Goal: Information Seeking & Learning: Learn about a topic

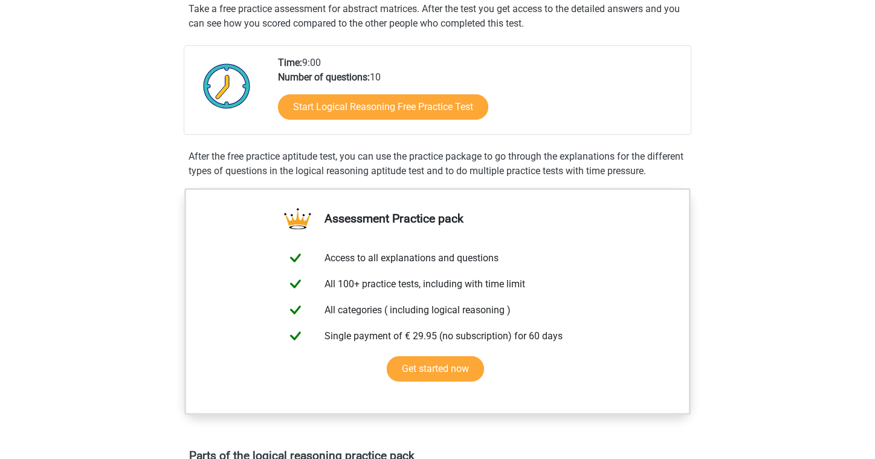
scroll to position [237, 0]
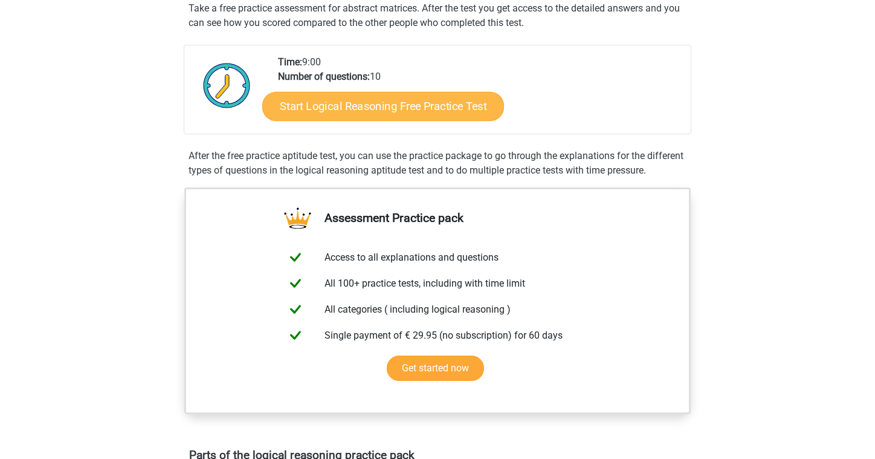
click at [369, 95] on link "Start Logical Reasoning Free Practice Test" at bounding box center [383, 105] width 242 height 29
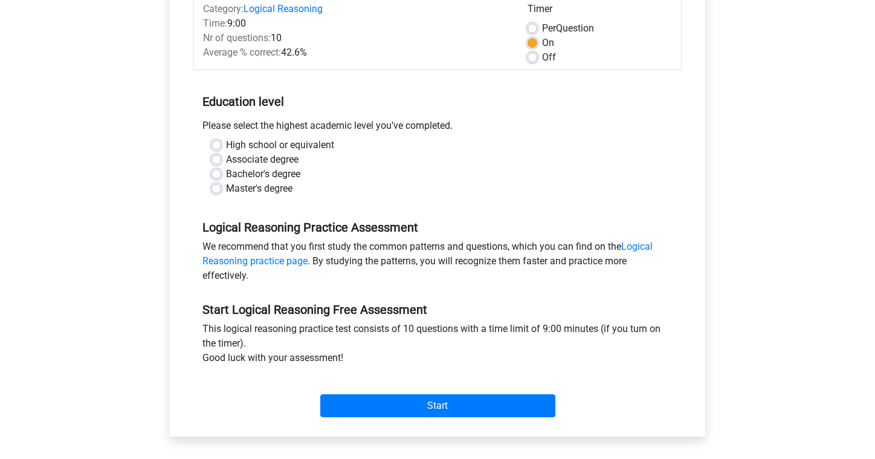
scroll to position [167, 0]
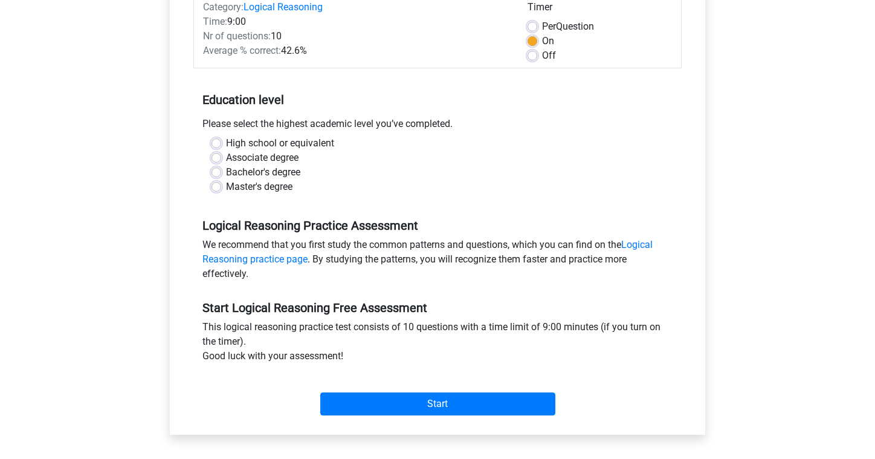
click at [226, 185] on label "Master's degree" at bounding box center [259, 186] width 66 height 15
click at [219, 185] on input "Master's degree" at bounding box center [217, 185] width 10 height 12
radio input "true"
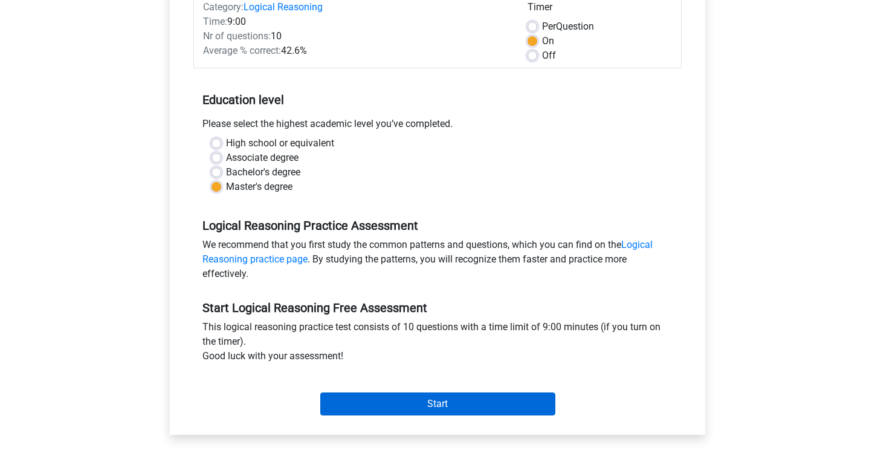
click at [451, 395] on input "Start" at bounding box center [437, 403] width 235 height 23
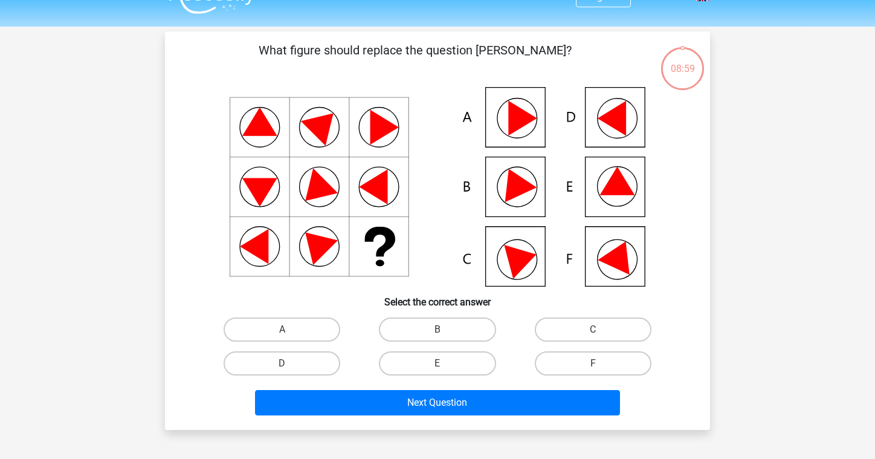
scroll to position [25, 0]
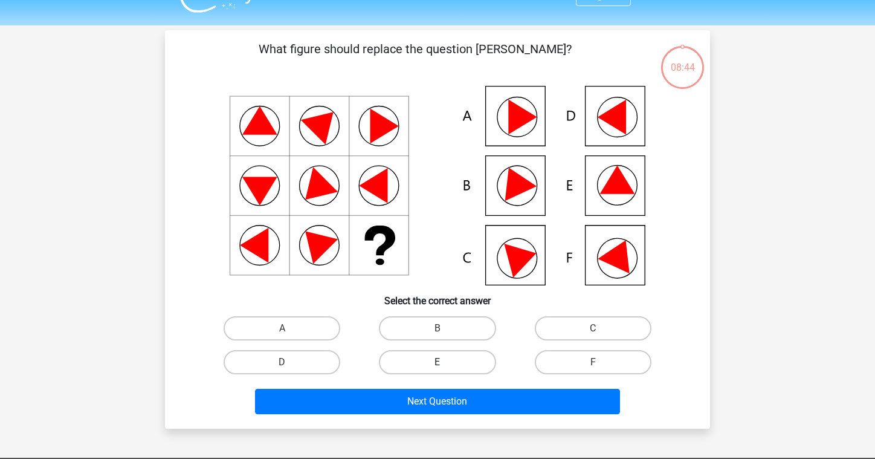
click at [451, 359] on label "E" at bounding box center [437, 362] width 117 height 24
click at [445, 362] on input "E" at bounding box center [442, 366] width 8 height 8
radio input "true"
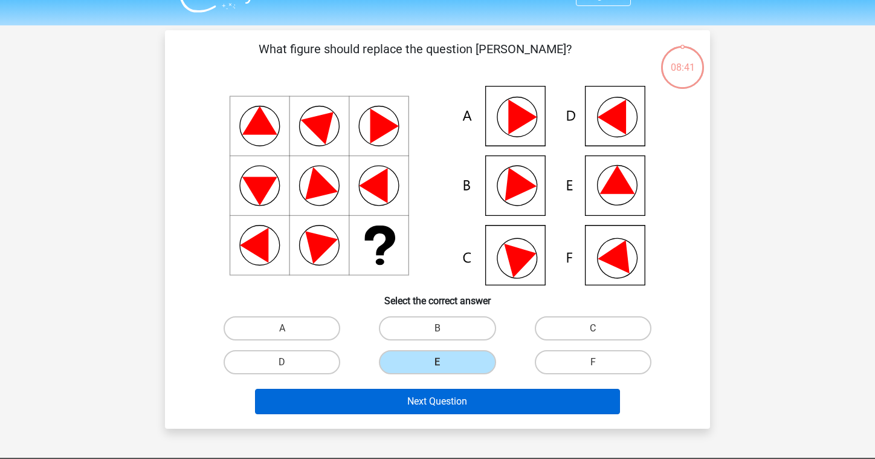
click at [461, 397] on button "Next Question" at bounding box center [438, 401] width 366 height 25
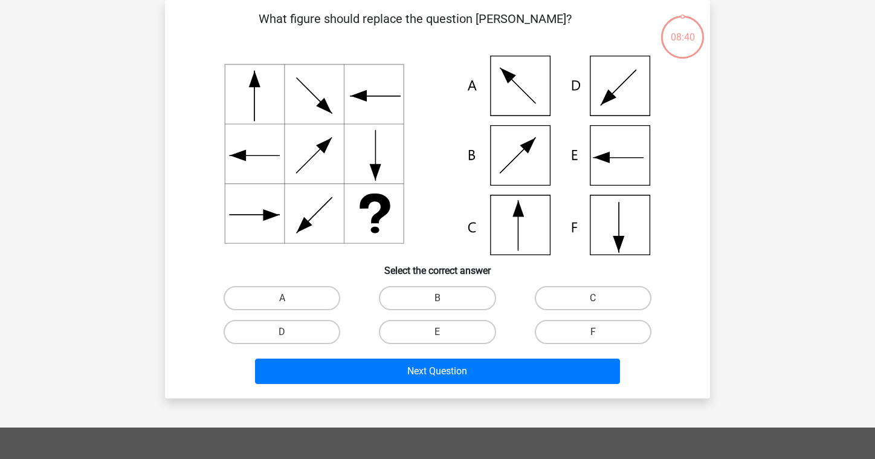
scroll to position [42, 0]
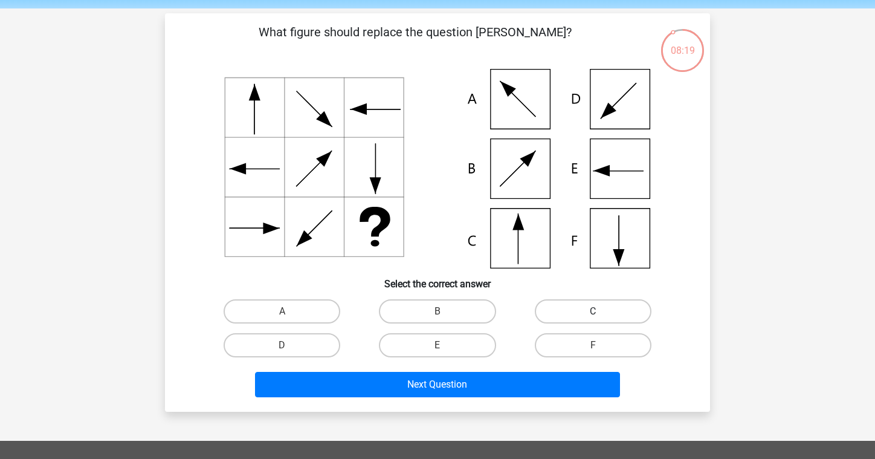
click at [561, 318] on label "C" at bounding box center [593, 311] width 117 height 24
click at [593, 318] on input "C" at bounding box center [597, 315] width 8 height 8
radio input "true"
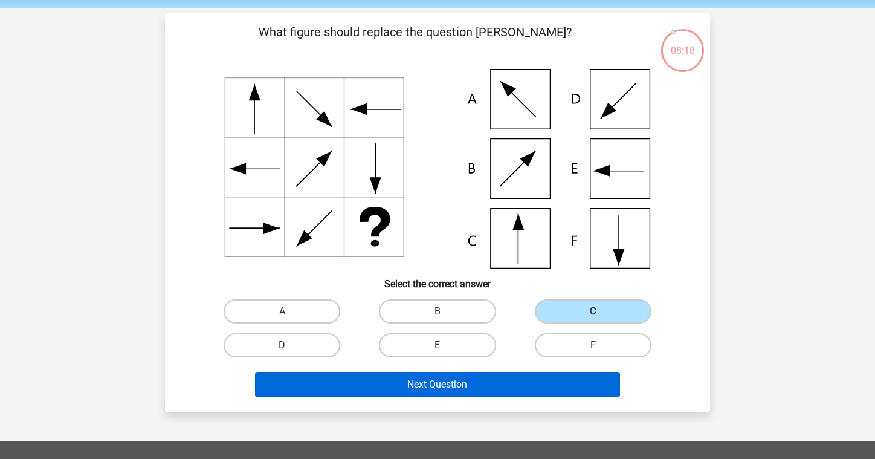
click at [452, 393] on button "Next Question" at bounding box center [438, 384] width 366 height 25
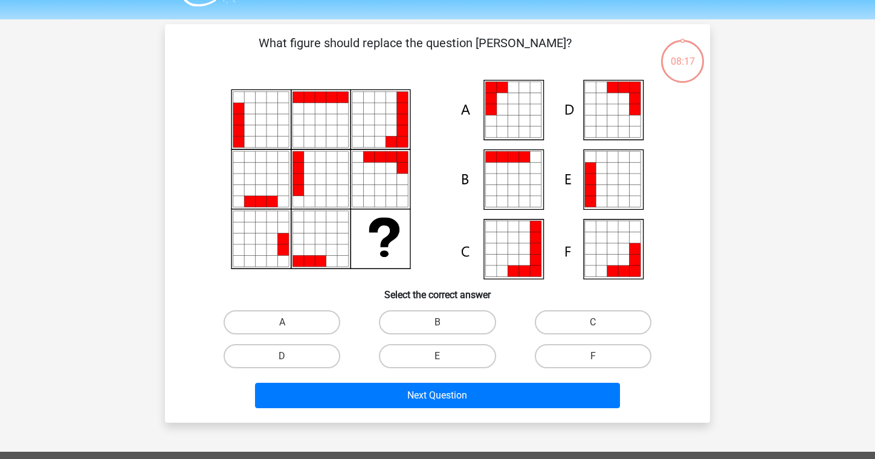
scroll to position [30, 0]
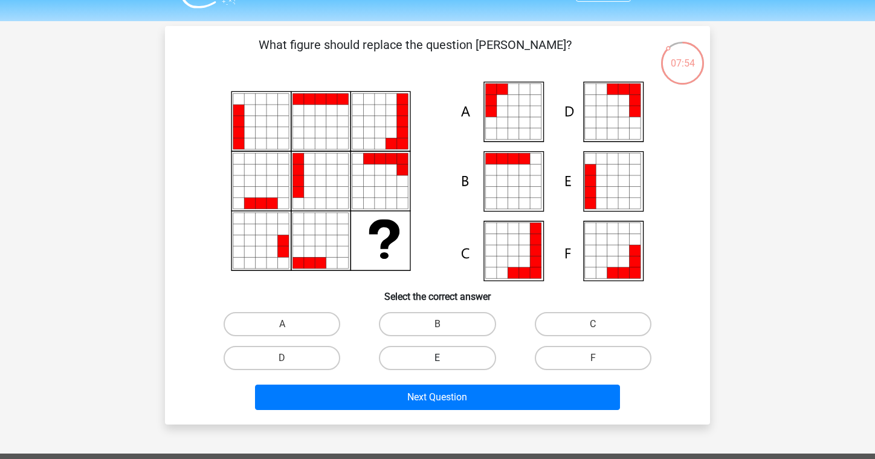
click at [462, 352] on label "E" at bounding box center [437, 358] width 117 height 24
click at [445, 358] on input "E" at bounding box center [442, 362] width 8 height 8
radio input "true"
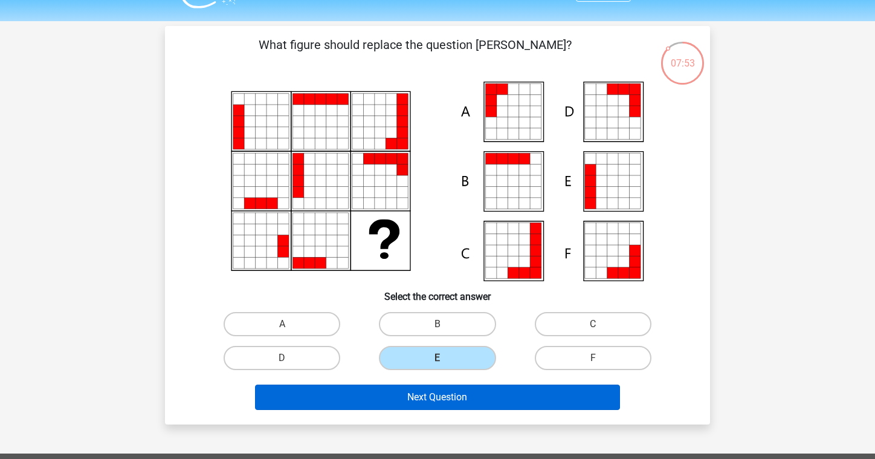
click at [432, 401] on button "Next Question" at bounding box center [438, 396] width 366 height 25
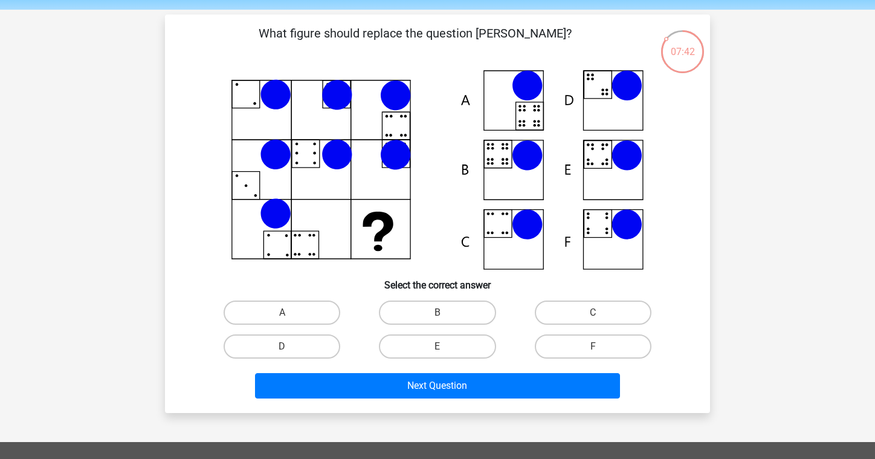
scroll to position [33, 0]
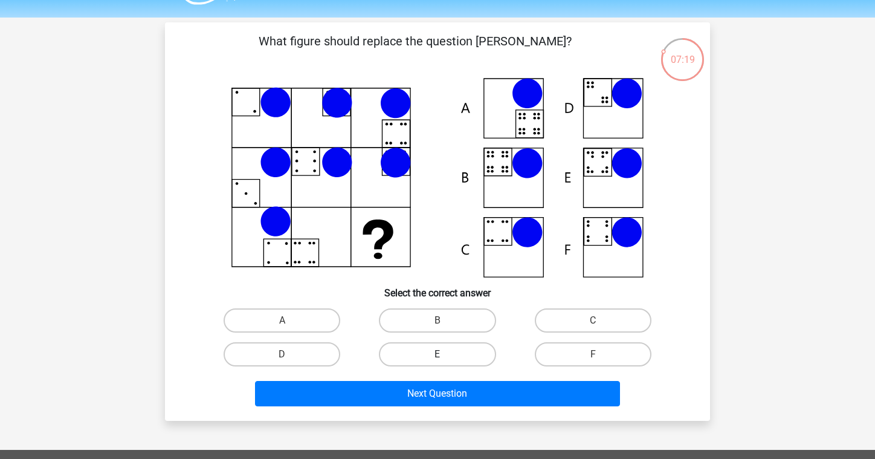
click at [457, 354] on label "E" at bounding box center [437, 354] width 117 height 24
click at [445, 354] on input "E" at bounding box center [442, 358] width 8 height 8
radio input "true"
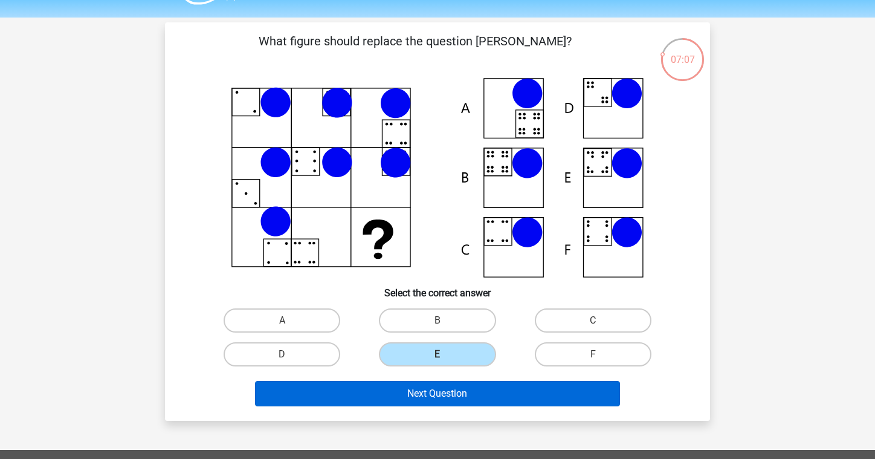
click at [440, 392] on button "Next Question" at bounding box center [438, 393] width 366 height 25
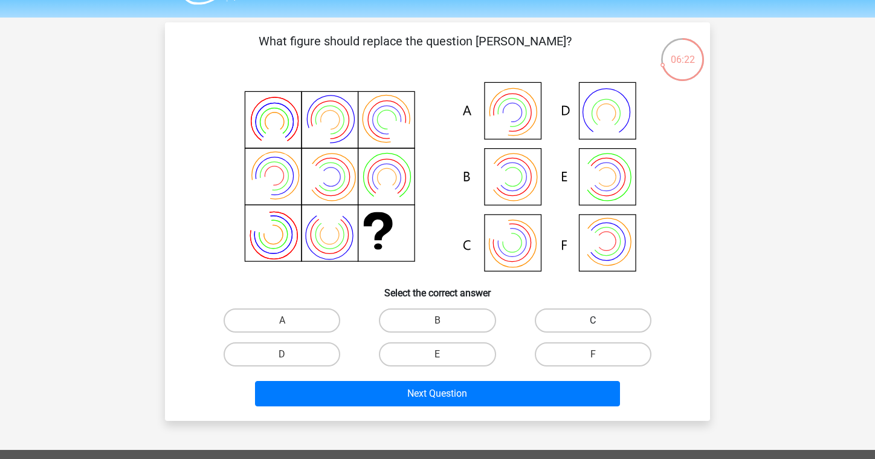
click at [621, 309] on label "C" at bounding box center [593, 320] width 117 height 24
click at [601, 320] on input "C" at bounding box center [597, 324] width 8 height 8
radio input "true"
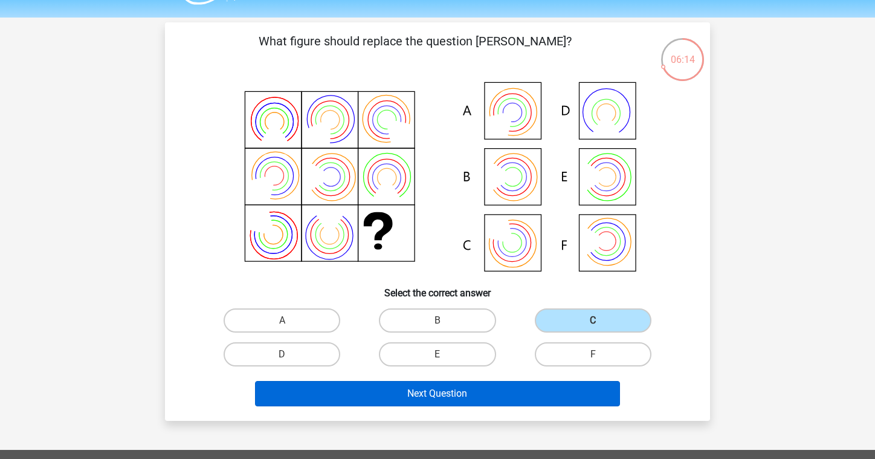
click at [471, 390] on button "Next Question" at bounding box center [438, 393] width 366 height 25
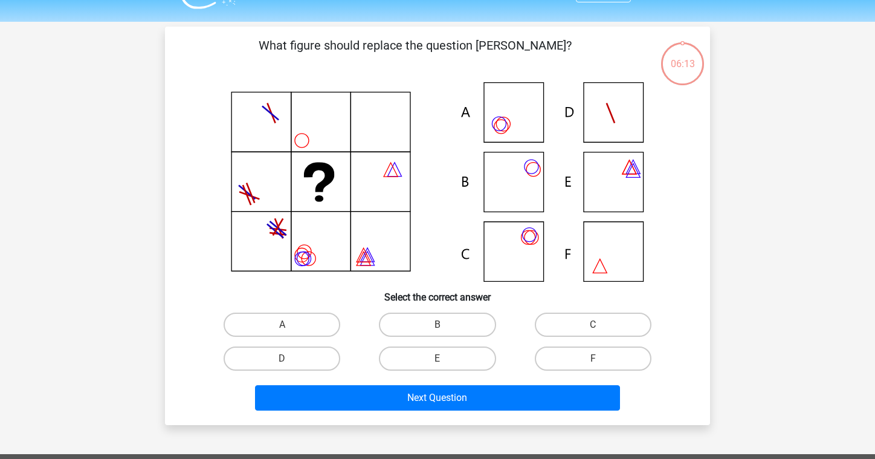
scroll to position [21, 0]
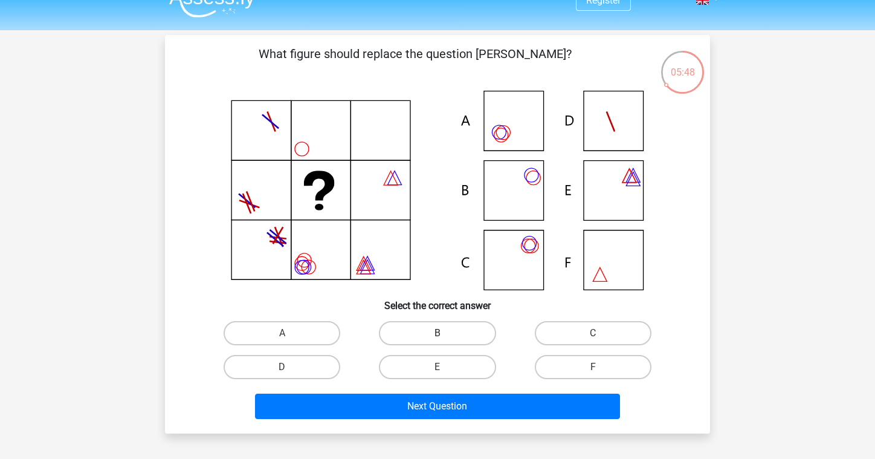
click at [399, 335] on label "B" at bounding box center [437, 333] width 117 height 24
click at [438, 335] on input "B" at bounding box center [442, 337] width 8 height 8
radio input "true"
click at [565, 334] on label "C" at bounding box center [593, 333] width 117 height 24
click at [593, 334] on input "C" at bounding box center [597, 337] width 8 height 8
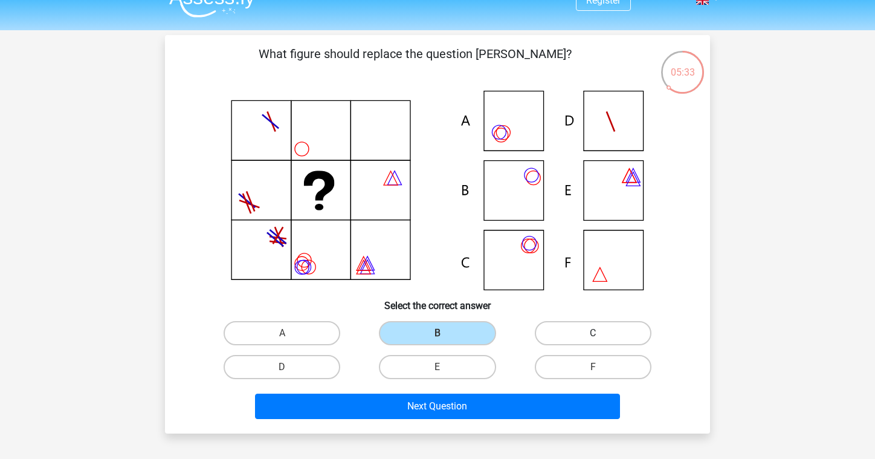
radio input "true"
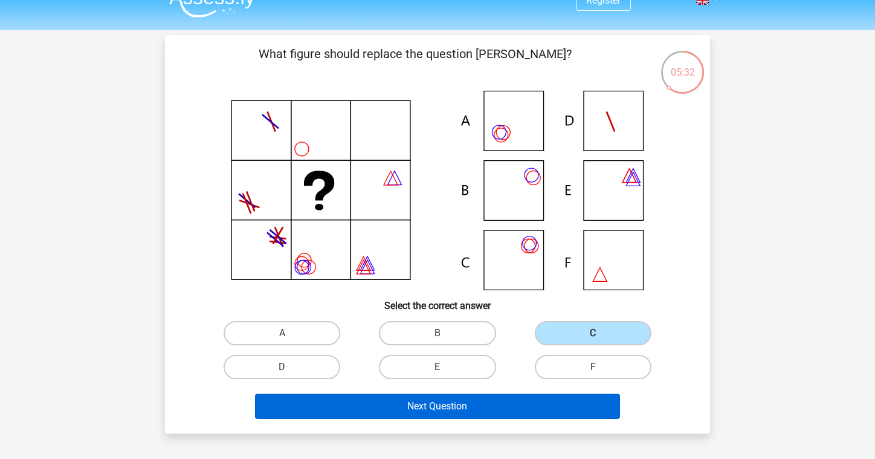
click at [460, 403] on button "Next Question" at bounding box center [438, 405] width 366 height 25
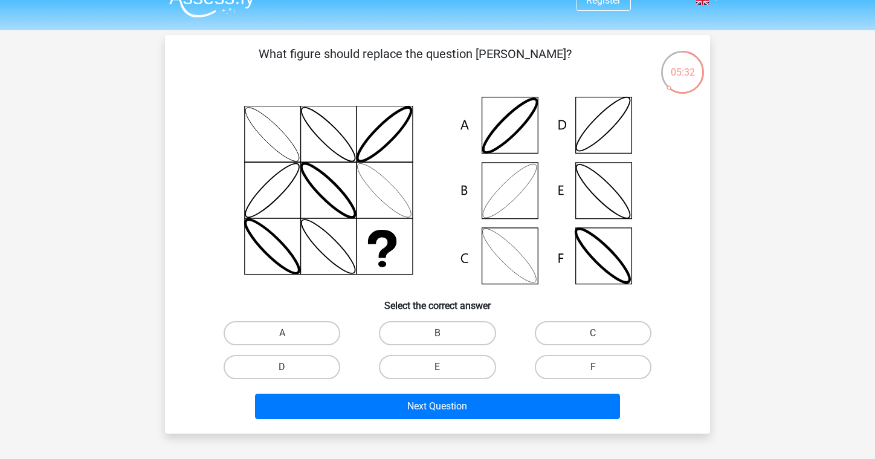
scroll to position [56, 0]
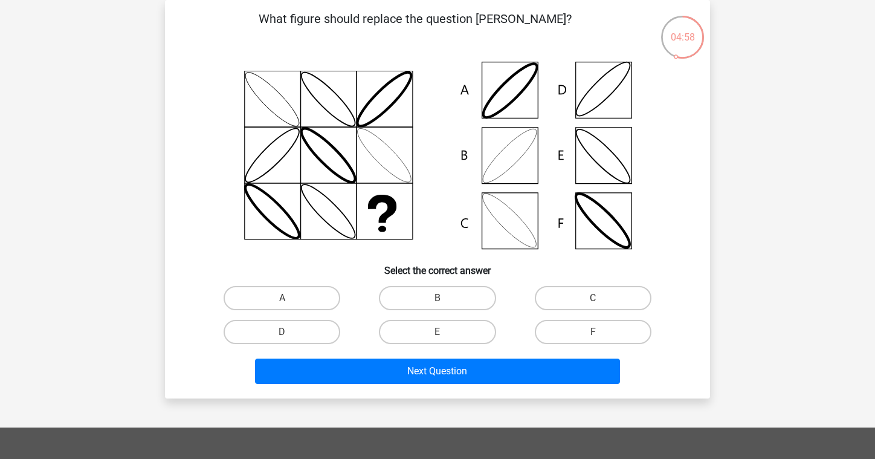
click at [444, 299] on input "B" at bounding box center [442, 302] width 8 height 8
radio input "true"
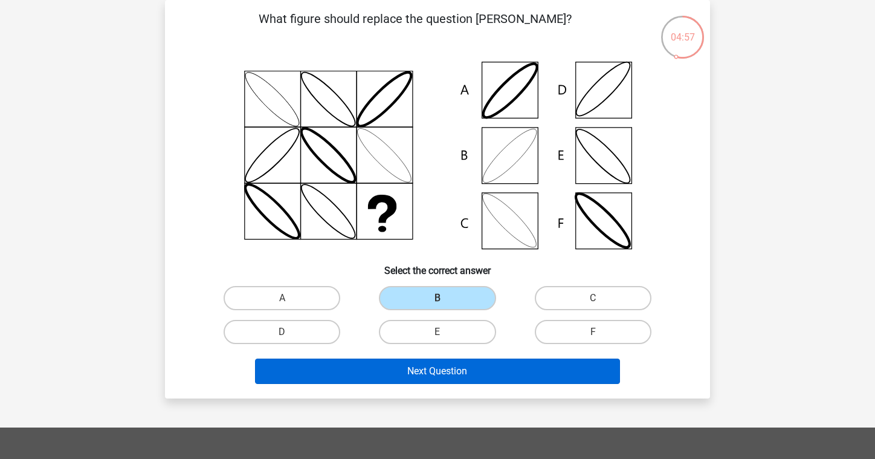
click at [413, 370] on button "Next Question" at bounding box center [438, 370] width 366 height 25
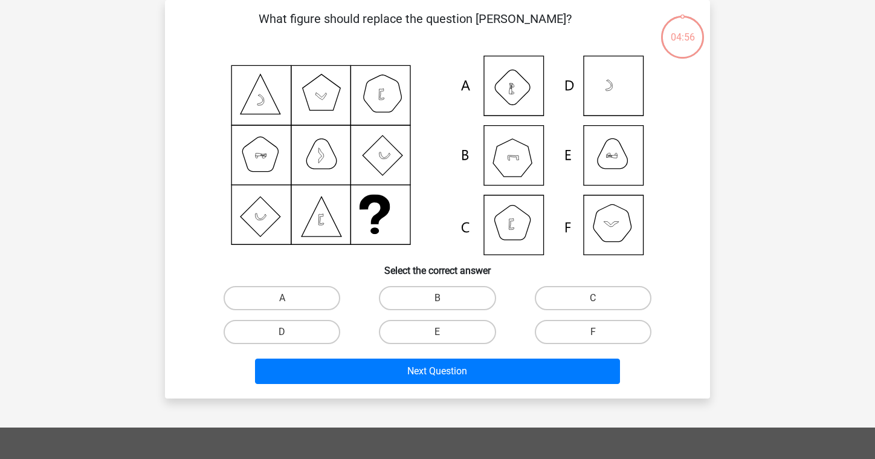
scroll to position [27, 0]
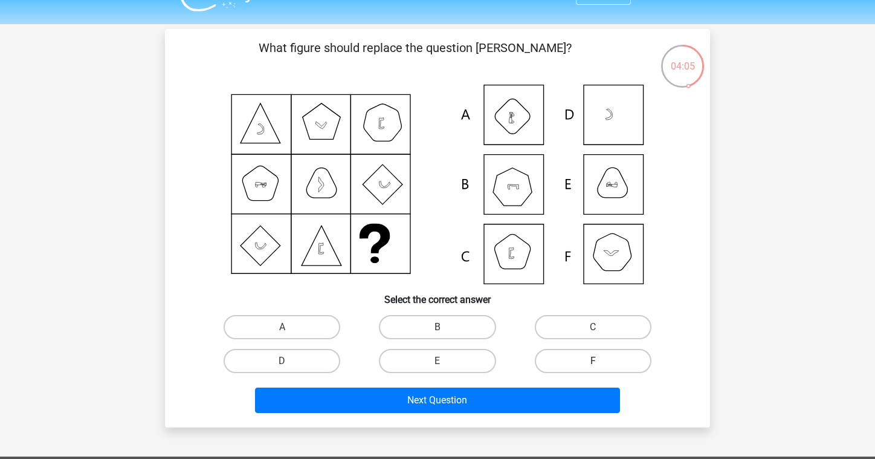
click at [584, 354] on label "F" at bounding box center [593, 361] width 117 height 24
click at [593, 361] on input "F" at bounding box center [597, 365] width 8 height 8
radio input "true"
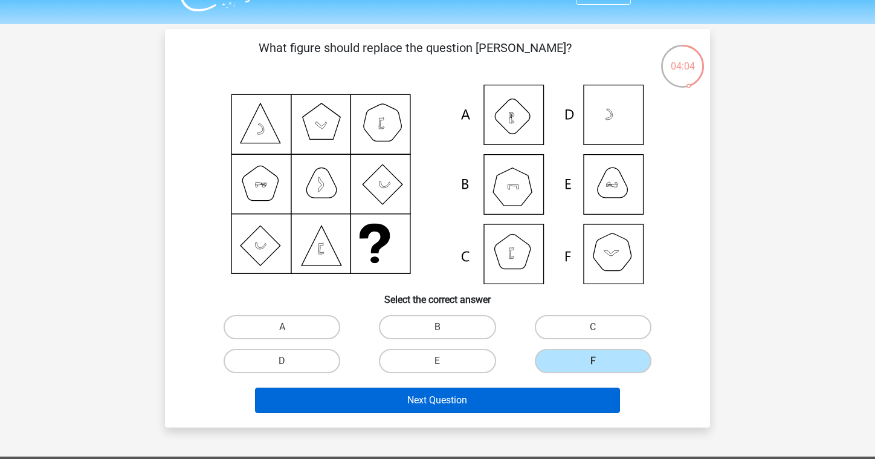
click at [500, 391] on button "Next Question" at bounding box center [438, 399] width 366 height 25
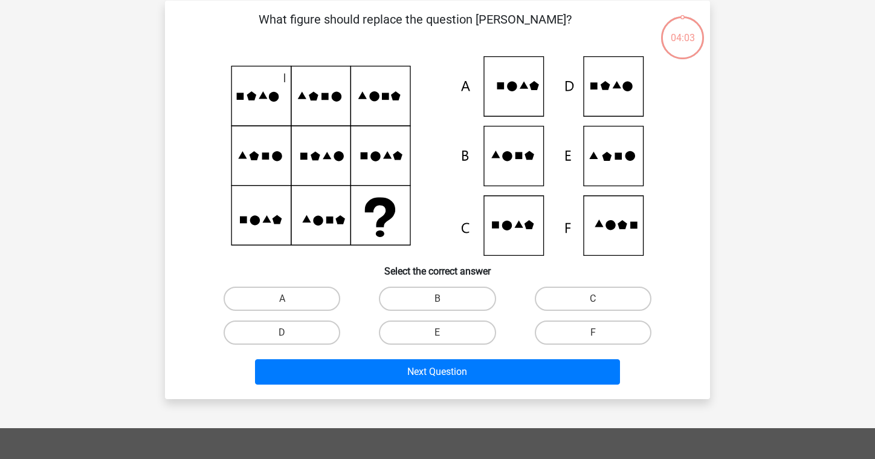
scroll to position [56, 0]
click at [425, 328] on label "E" at bounding box center [437, 332] width 117 height 24
click at [438, 332] on input "E" at bounding box center [442, 336] width 8 height 8
radio input "true"
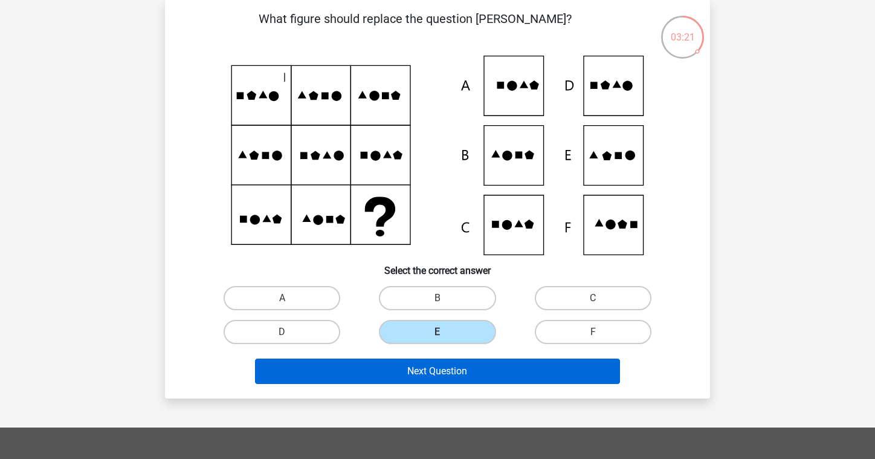
click at [410, 373] on button "Next Question" at bounding box center [438, 370] width 366 height 25
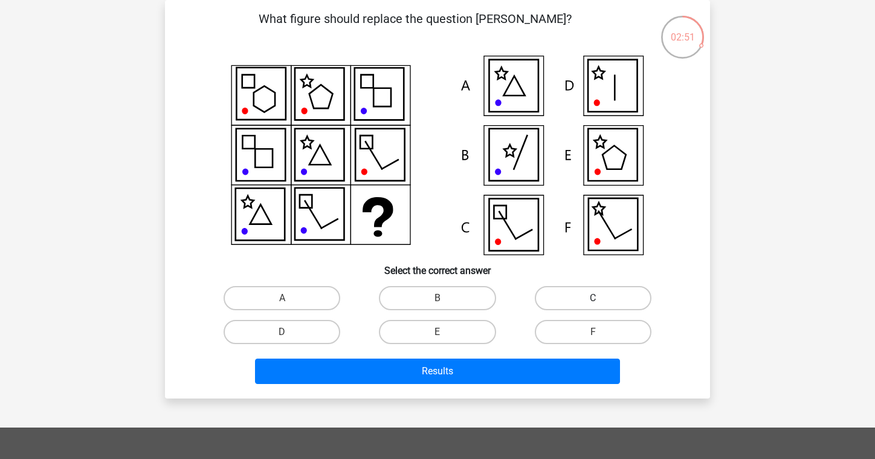
click at [580, 303] on label "C" at bounding box center [593, 298] width 117 height 24
click at [593, 303] on input "C" at bounding box center [597, 302] width 8 height 8
radio input "true"
click at [412, 334] on label "E" at bounding box center [437, 332] width 117 height 24
click at [438, 334] on input "E" at bounding box center [442, 336] width 8 height 8
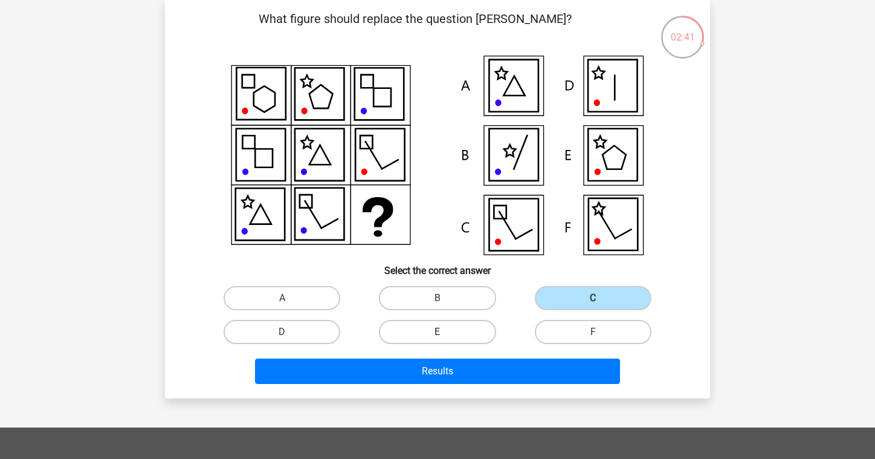
radio input "true"
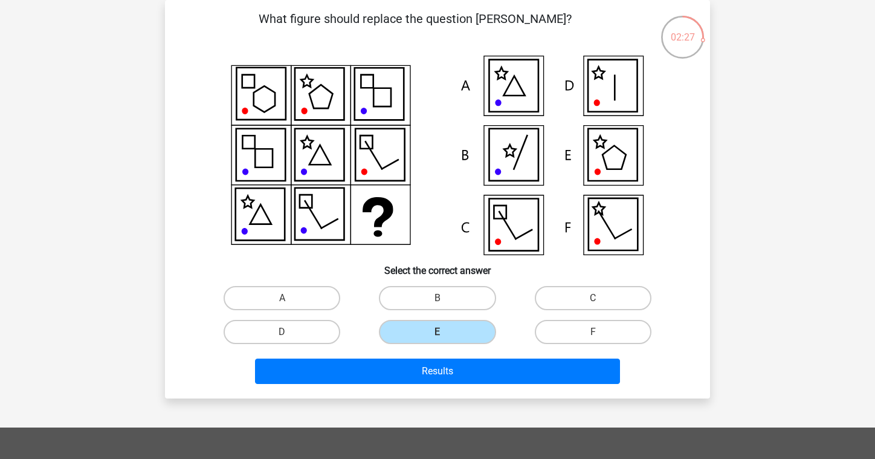
click at [283, 338] on input "D" at bounding box center [286, 336] width 8 height 8
radio input "true"
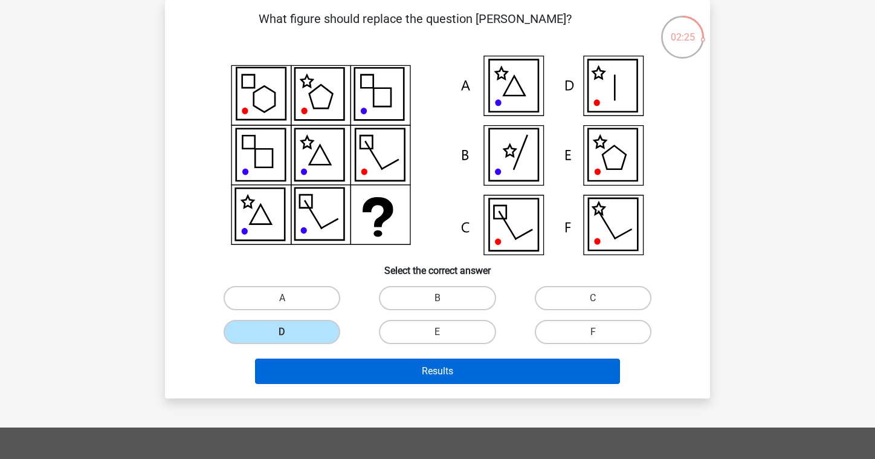
click at [347, 370] on button "Results" at bounding box center [438, 370] width 366 height 25
